Goal: Information Seeking & Learning: Find specific fact

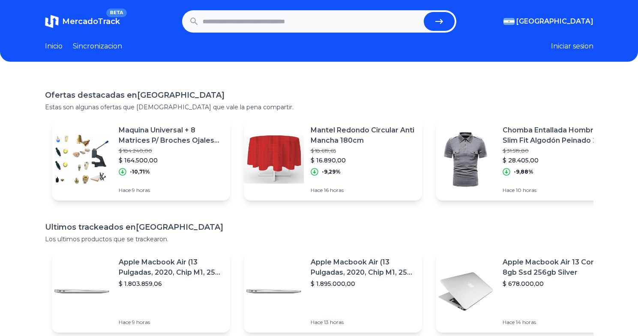
click at [344, 28] on input "text" at bounding box center [312, 21] width 218 height 19
type input "*"
type input "**********"
click at [424, 12] on button "submit" at bounding box center [439, 21] width 31 height 19
